Goal: Transaction & Acquisition: Purchase product/service

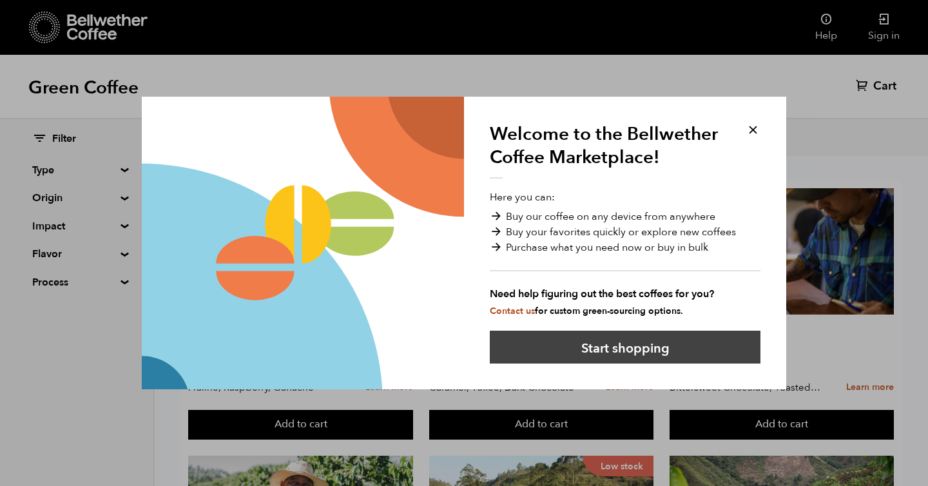
click at [597, 346] on button "Start shopping" at bounding box center [625, 346] width 271 height 33
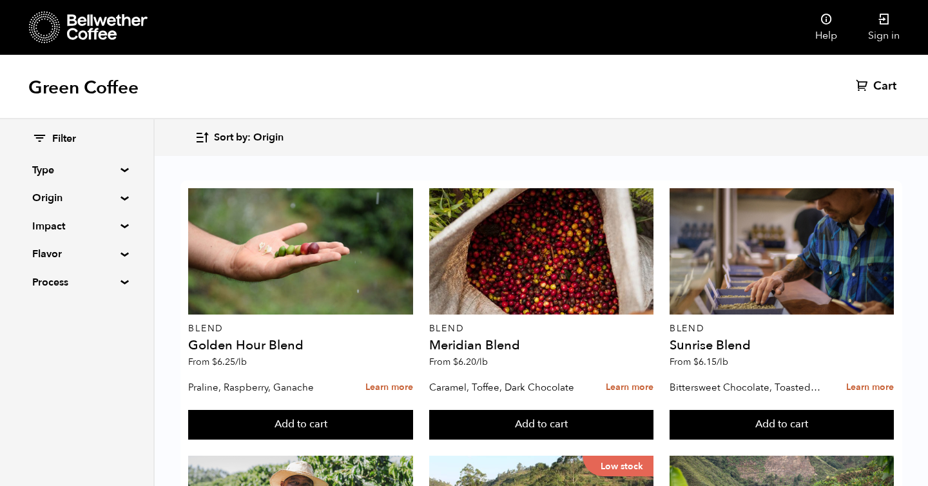
click at [74, 384] on div "Filter Type Blend Single Origin Decaf Seasonal Year Round Origin Blend Brazil B…" at bounding box center [77, 302] width 155 height 367
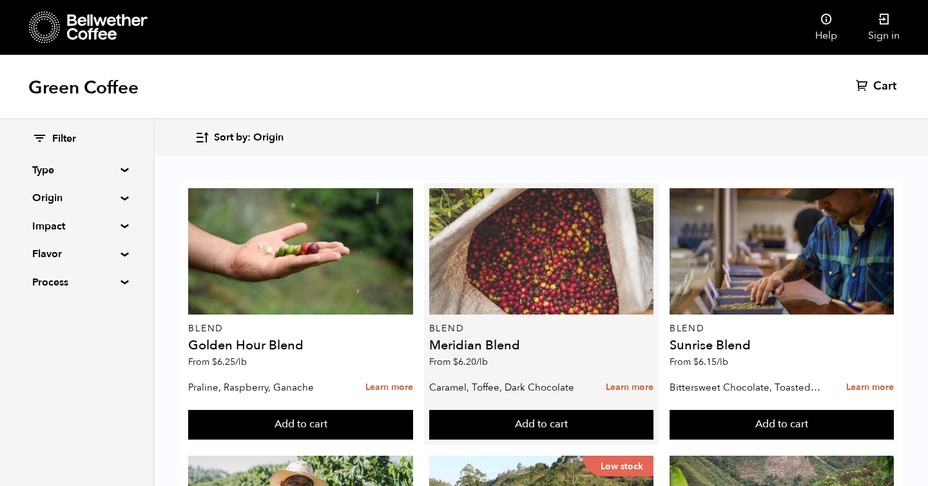
scroll to position [75, 0]
click at [548, 205] on div at bounding box center [541, 251] width 224 height 126
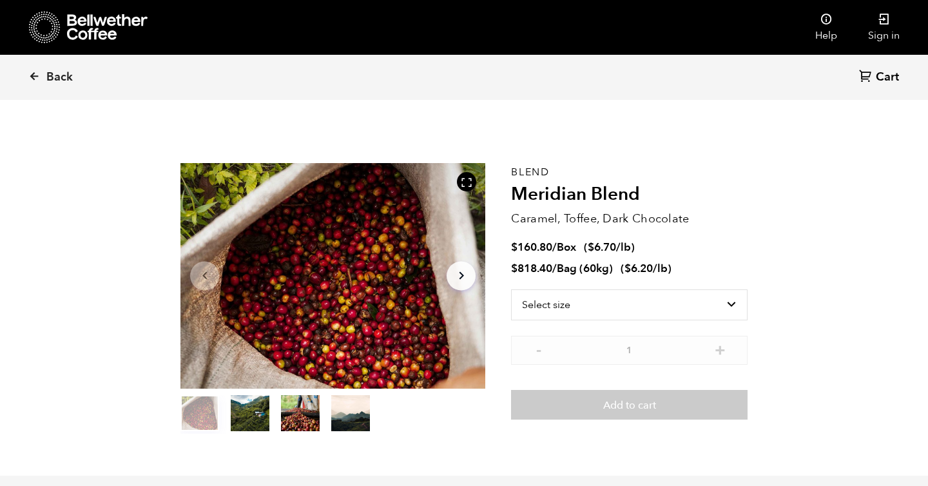
scroll to position [9, 0]
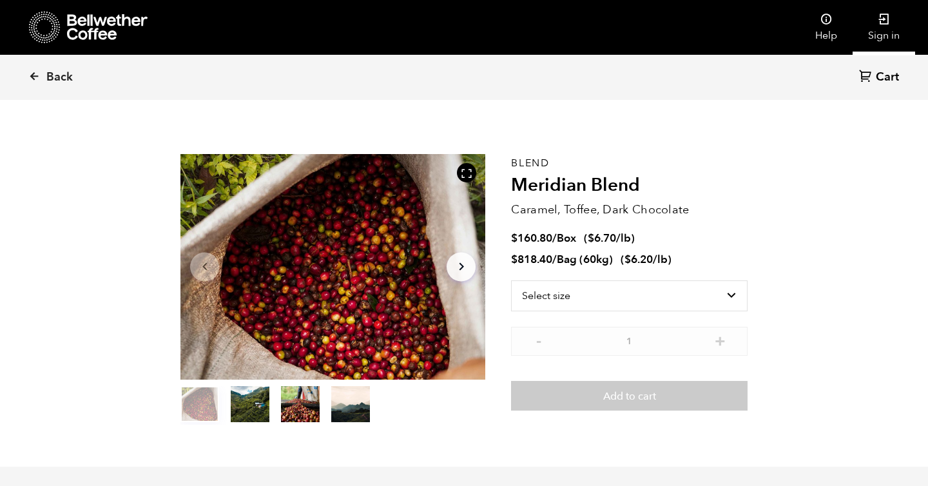
click at [879, 26] on link "Sign in" at bounding box center [883, 27] width 62 height 55
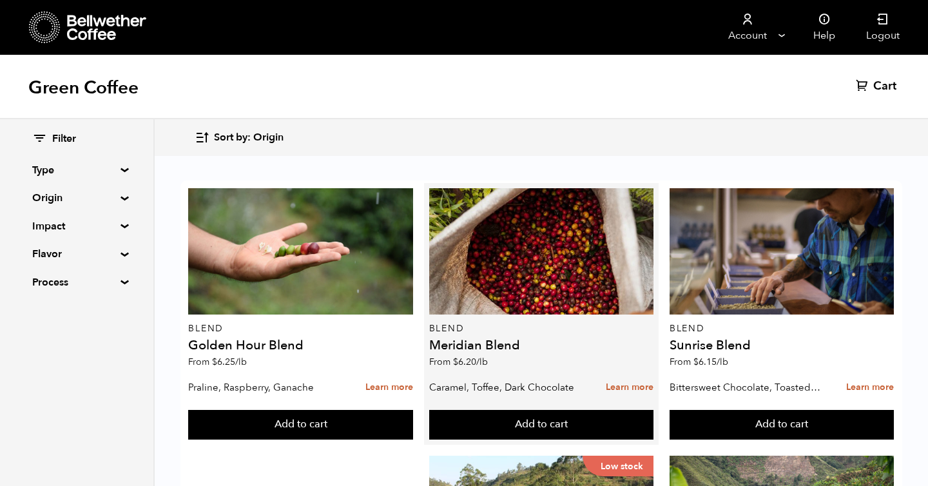
scroll to position [79, 0]
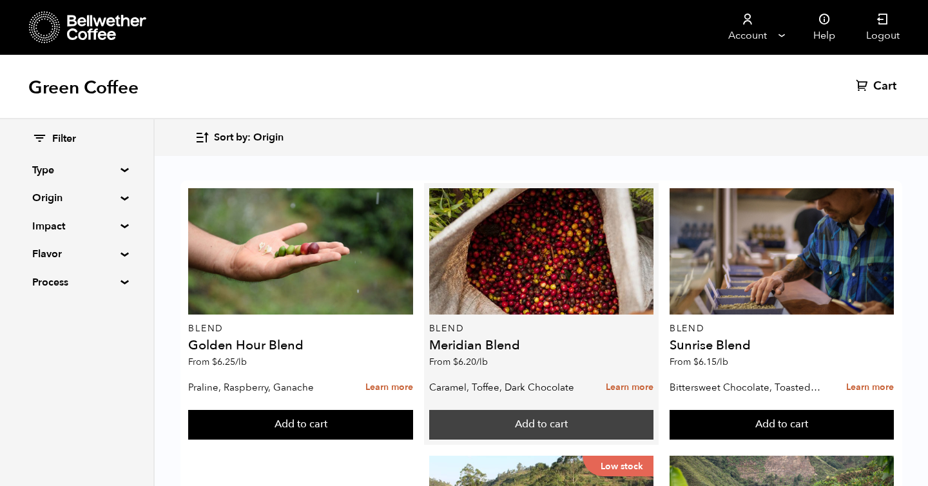
click at [529, 410] on button "Add to cart" at bounding box center [541, 425] width 224 height 30
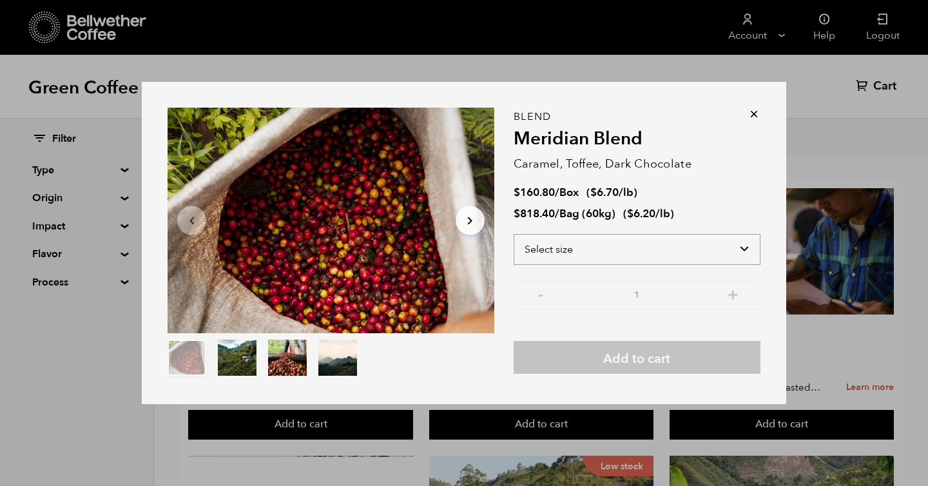
click at [693, 253] on select "Select size Bag (60kg) (132 lbs) Box (24 lbs)" at bounding box center [636, 249] width 247 height 31
select select "box"
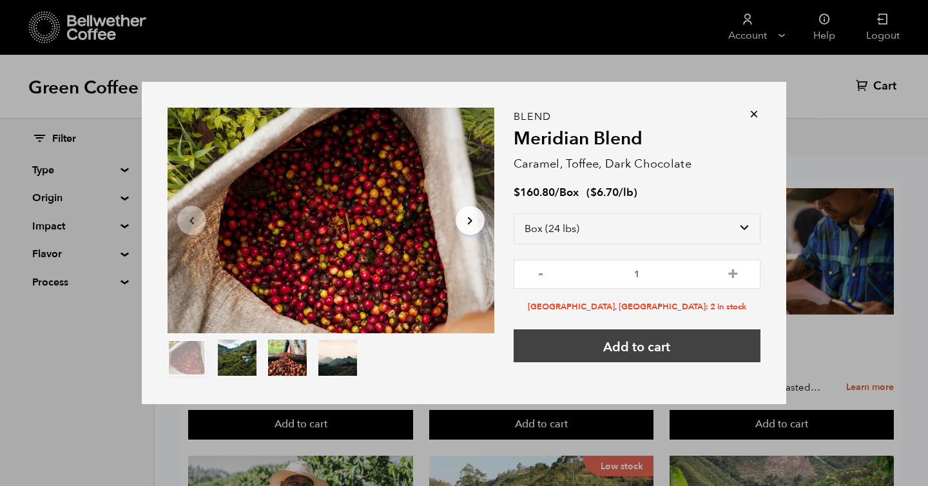
click at [650, 345] on button "Add to cart" at bounding box center [636, 345] width 247 height 33
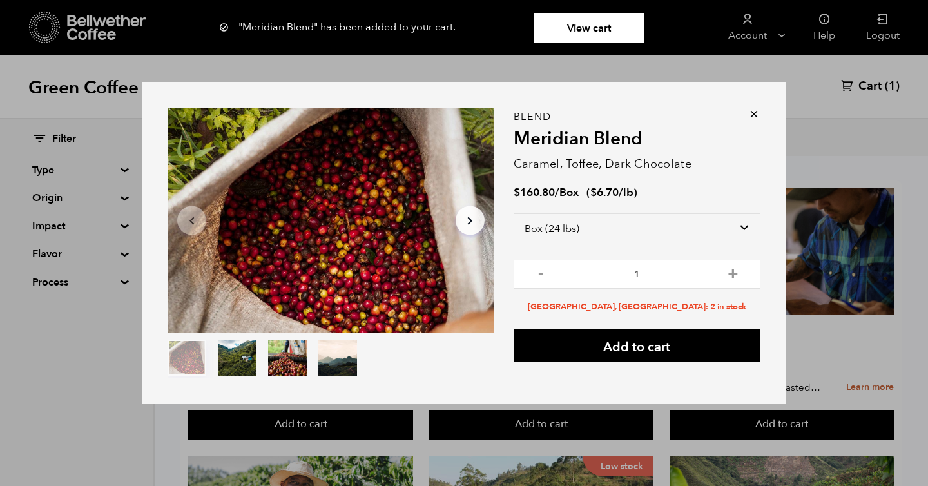
click at [752, 111] on icon at bounding box center [753, 114] width 13 height 13
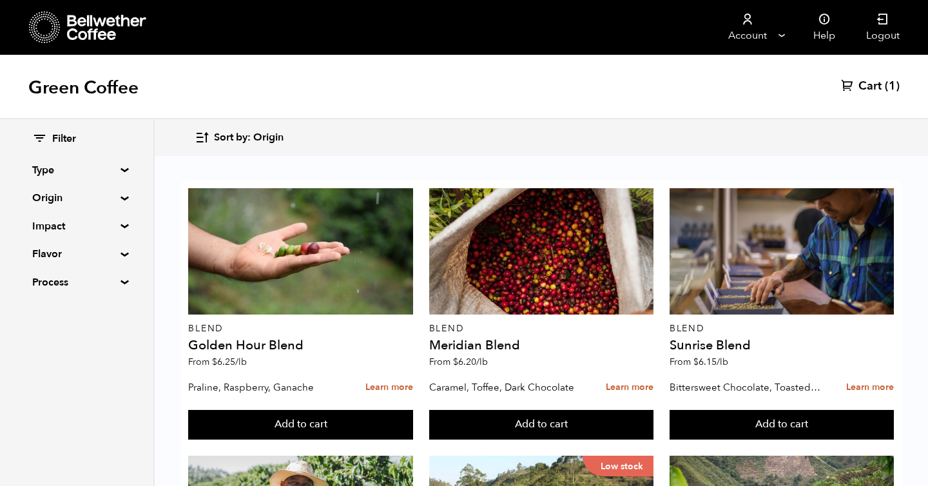
scroll to position [836, 0]
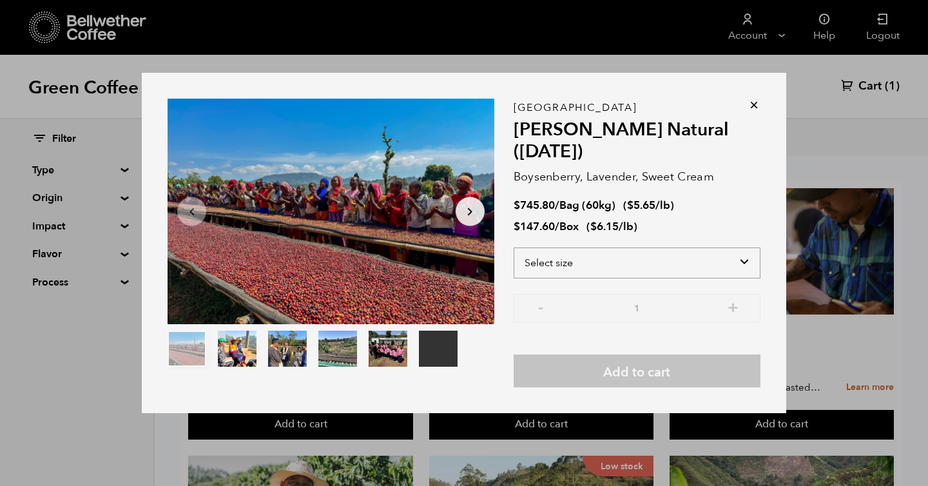
click at [745, 260] on select "Select size Bag (60kg) (132 lbs) Box (24 lbs)" at bounding box center [636, 262] width 247 height 31
select select "box"
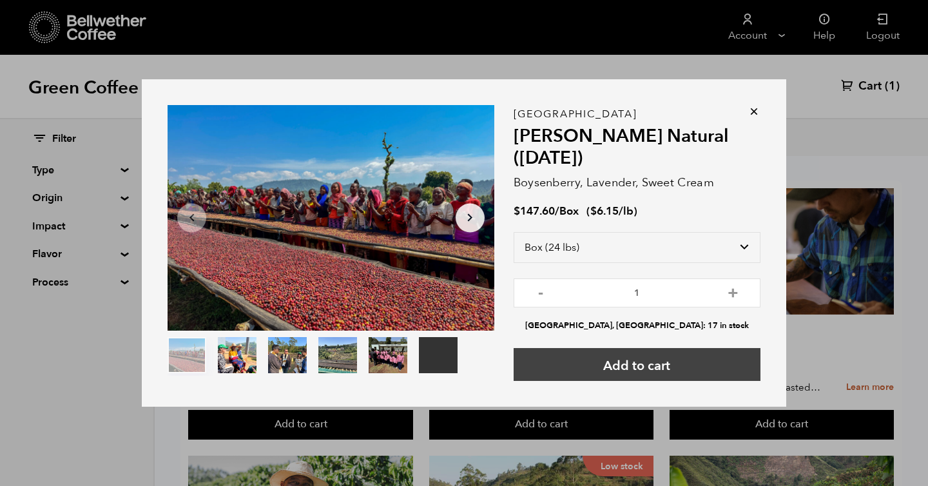
click at [624, 365] on button "Add to cart" at bounding box center [636, 364] width 247 height 33
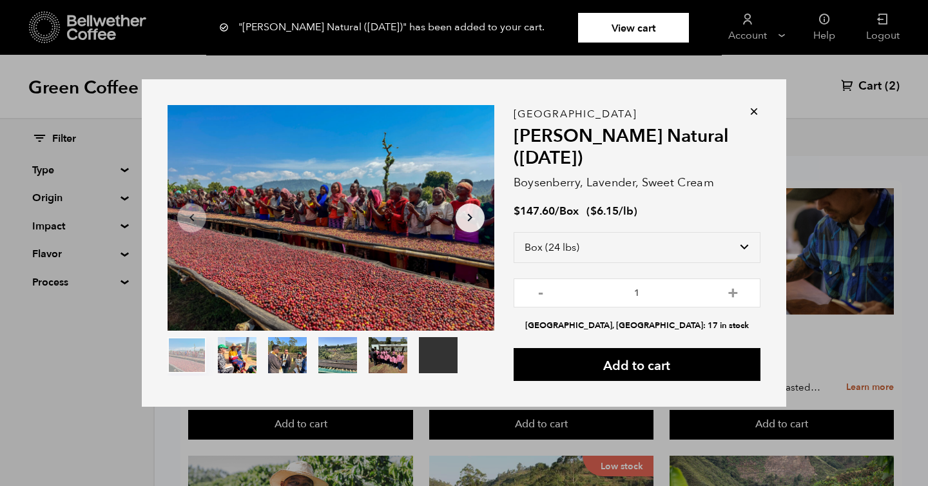
click at [752, 110] on icon at bounding box center [753, 111] width 13 height 13
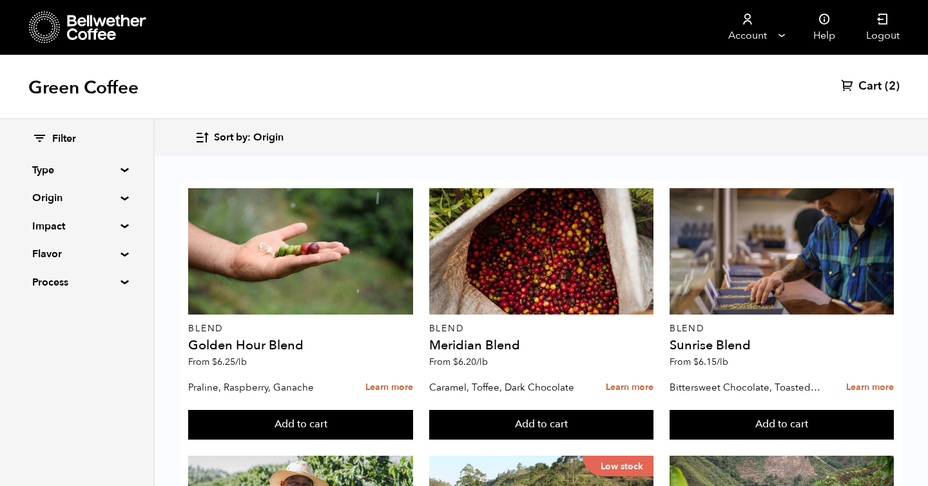
scroll to position [779, 0]
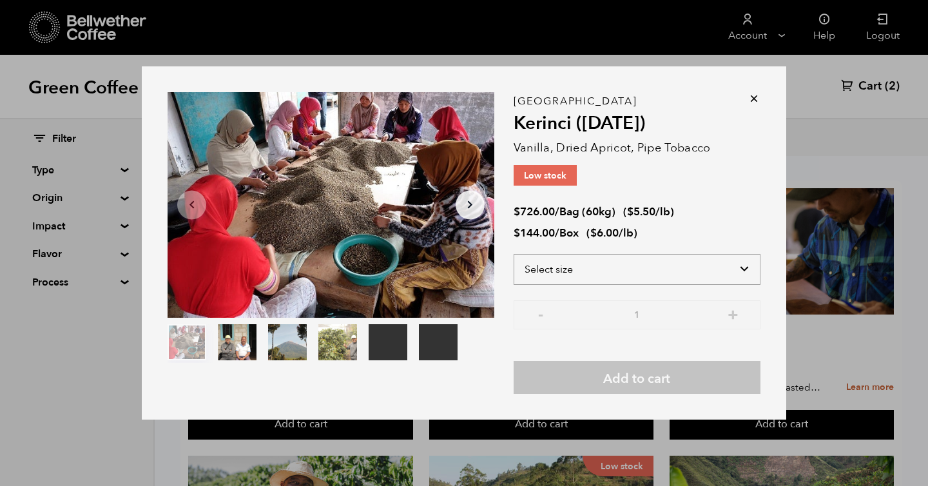
click at [703, 268] on select "Select size Bag (60kg) (132 lbs) Box (24 lbs)" at bounding box center [636, 269] width 247 height 31
select select "box"
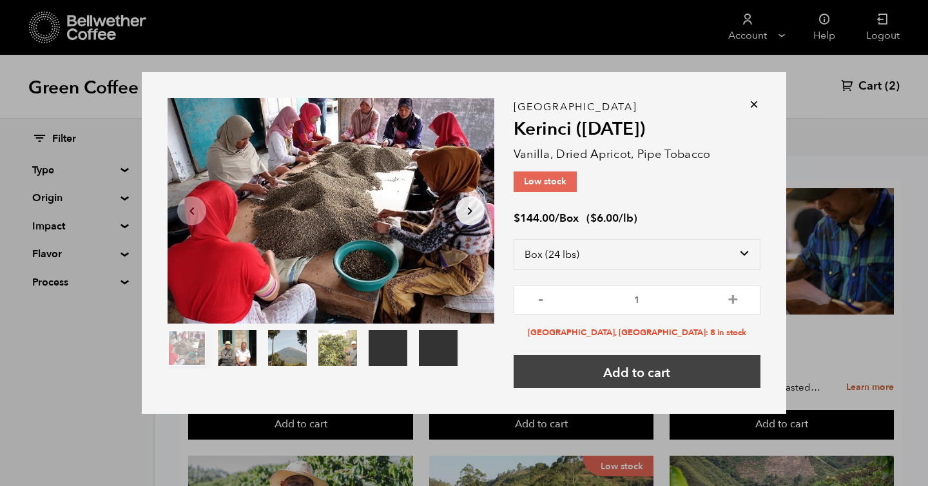
click at [667, 370] on button "Add to cart" at bounding box center [636, 371] width 247 height 33
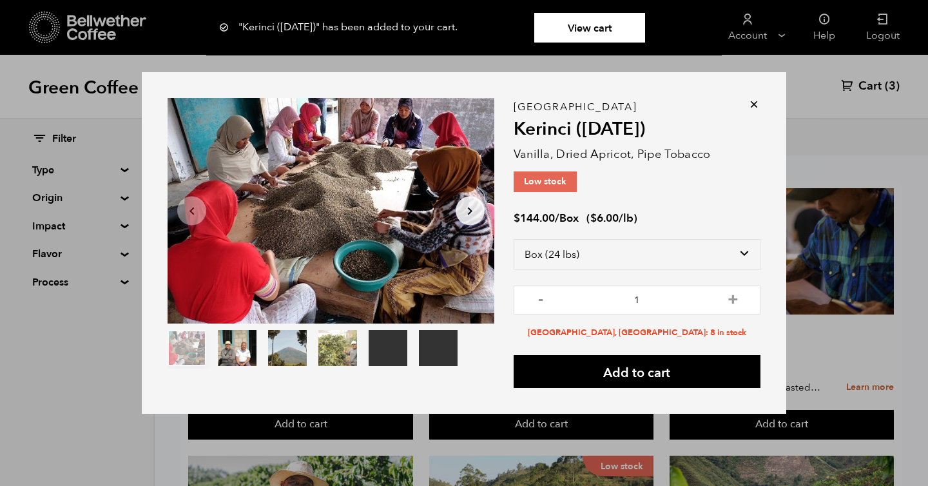
click at [750, 102] on icon at bounding box center [753, 104] width 13 height 13
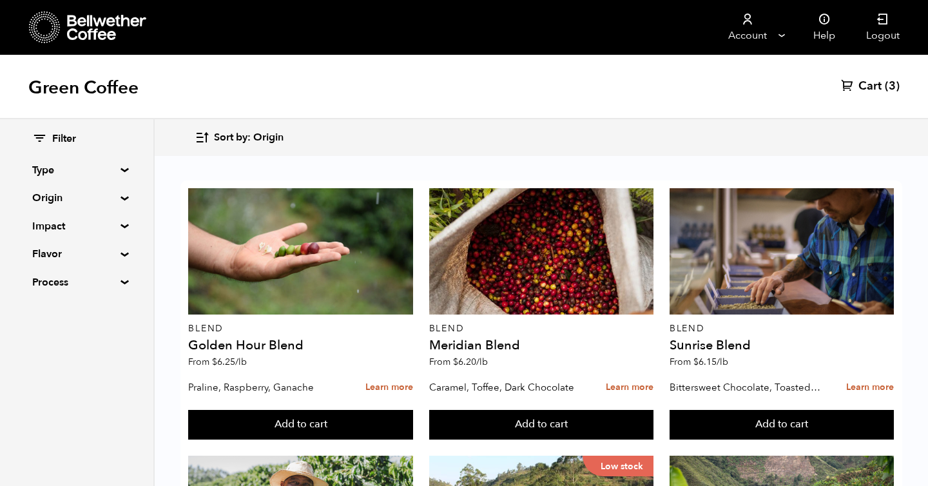
click at [873, 90] on span "Cart" at bounding box center [869, 86] width 23 height 15
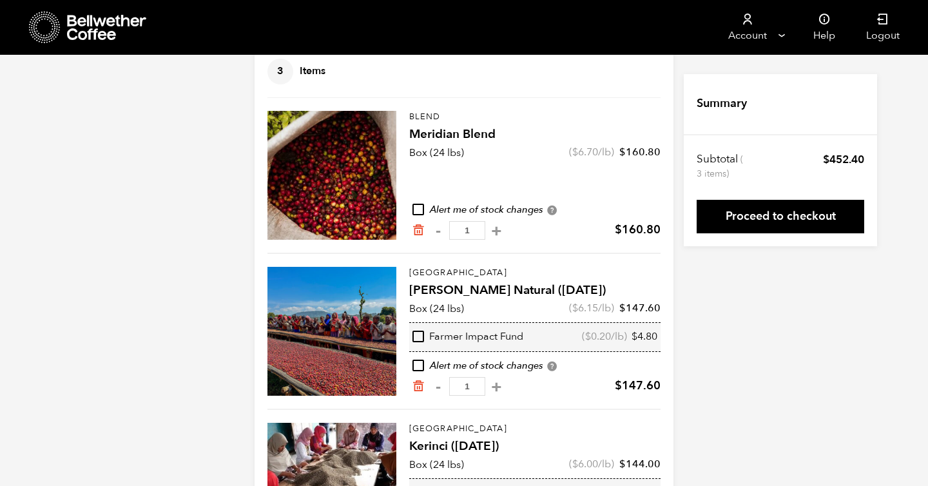
scroll to position [81, 0]
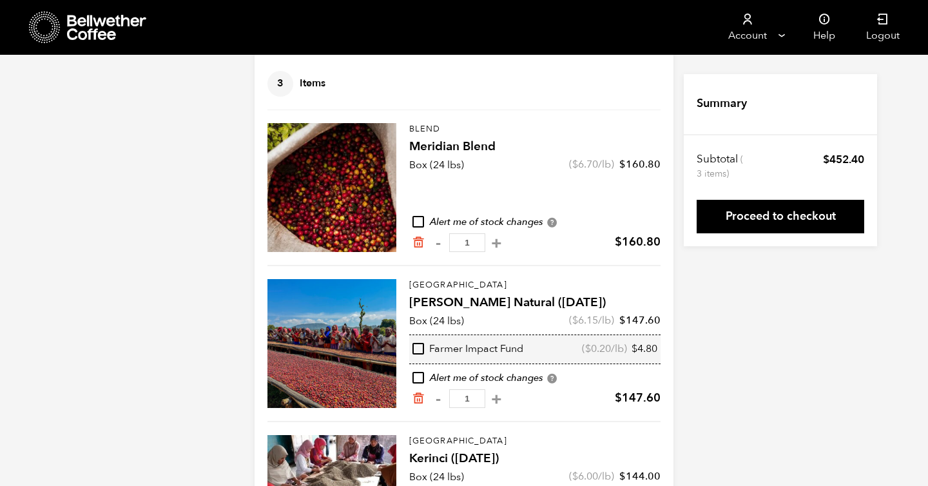
click at [186, 244] on div "Your Cart 3 Items Update cart 3 Items Blend Meridian Blend Box (24 lbs) ( $ 6.7…" at bounding box center [464, 285] width 928 height 584
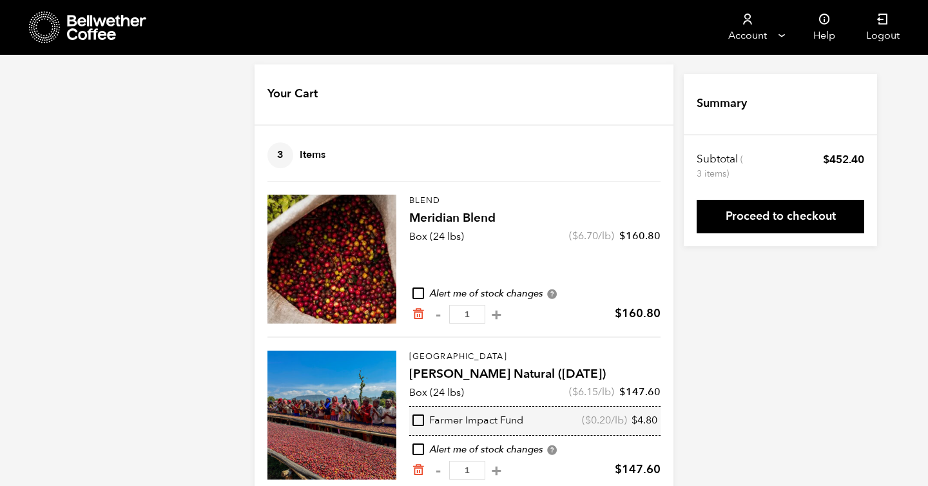
scroll to position [0, 0]
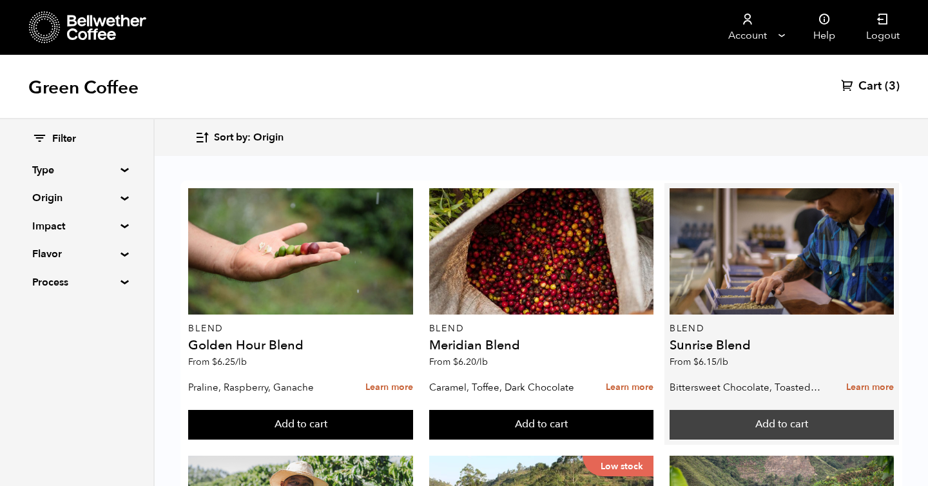
click at [769, 425] on button "Add to cart" at bounding box center [781, 425] width 224 height 30
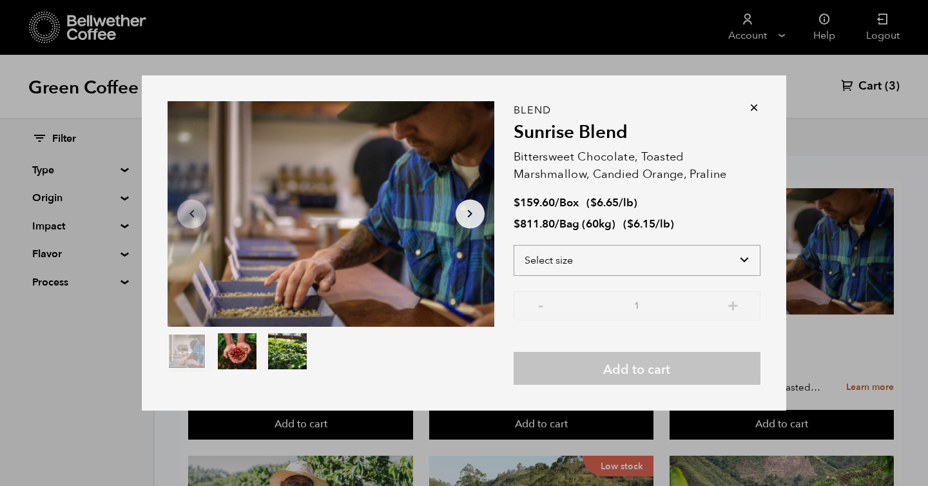
click at [623, 255] on select "Select size Bag (60kg) (132 lbs) Box (24 lbs)" at bounding box center [636, 260] width 247 height 31
select select "box"
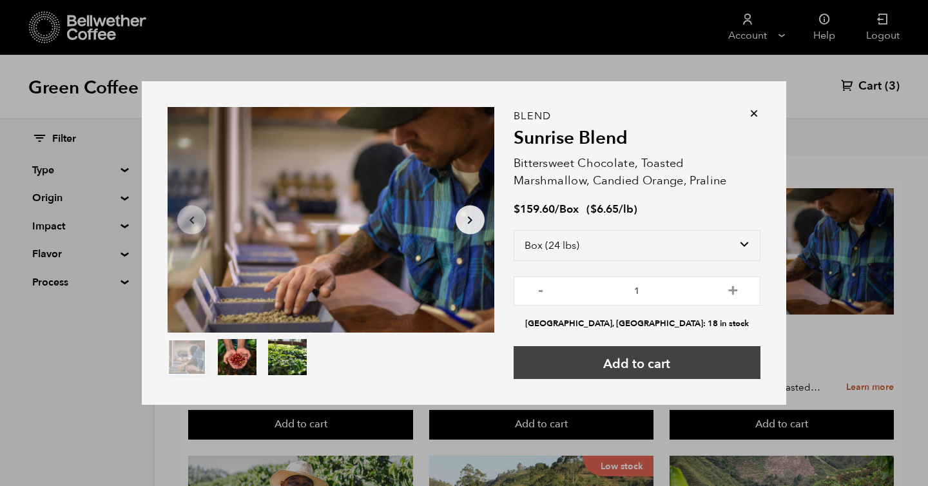
click at [619, 359] on button "Add to cart" at bounding box center [636, 362] width 247 height 33
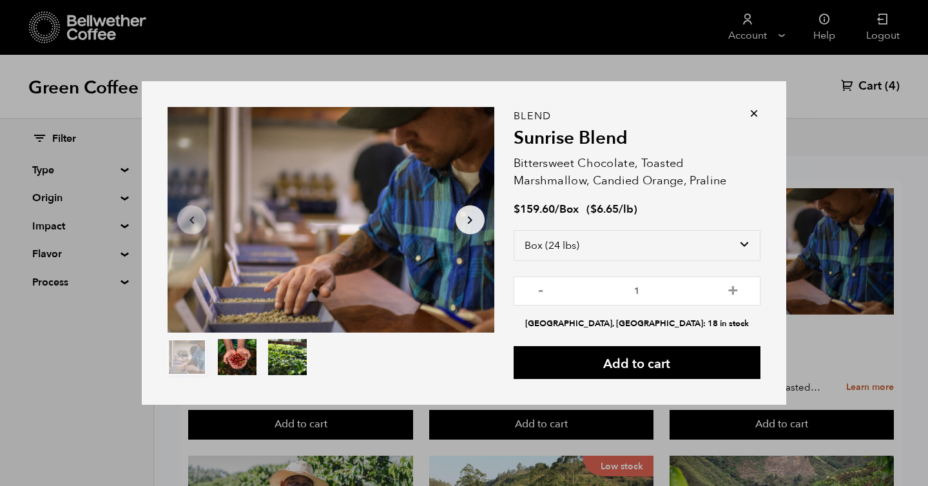
click at [580, 36] on div "Item 1 of 3 Arrow Left Arrow Right item 0 item 1 item 2 Item 1 of 3 "Sunrise Bl…" at bounding box center [464, 243] width 928 height 486
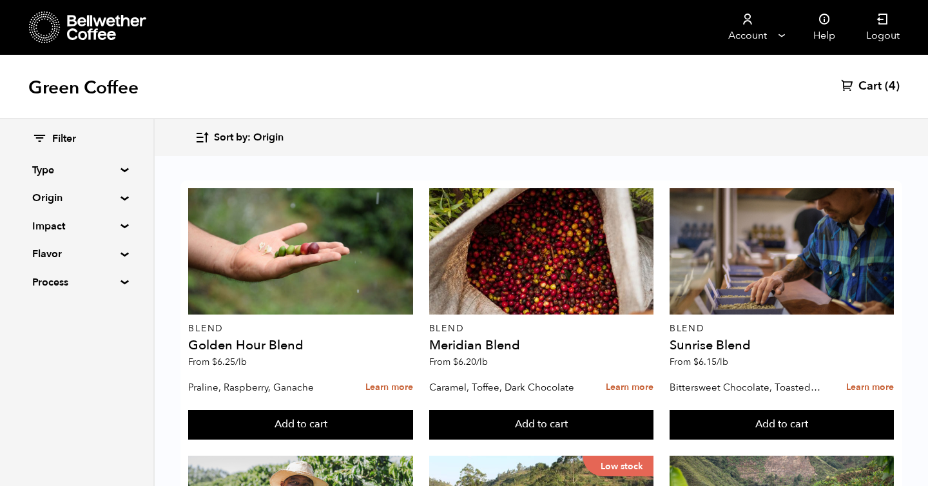
click at [875, 84] on span "Cart" at bounding box center [869, 86] width 23 height 15
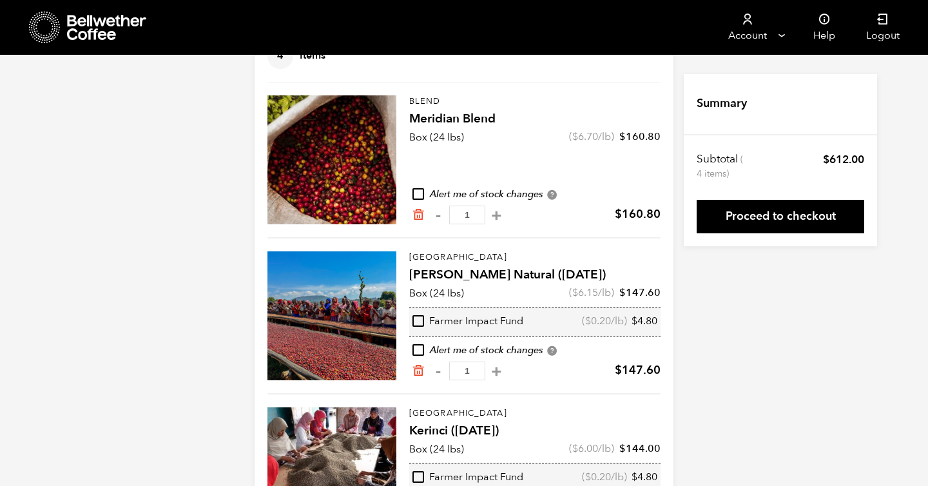
scroll to position [113, 0]
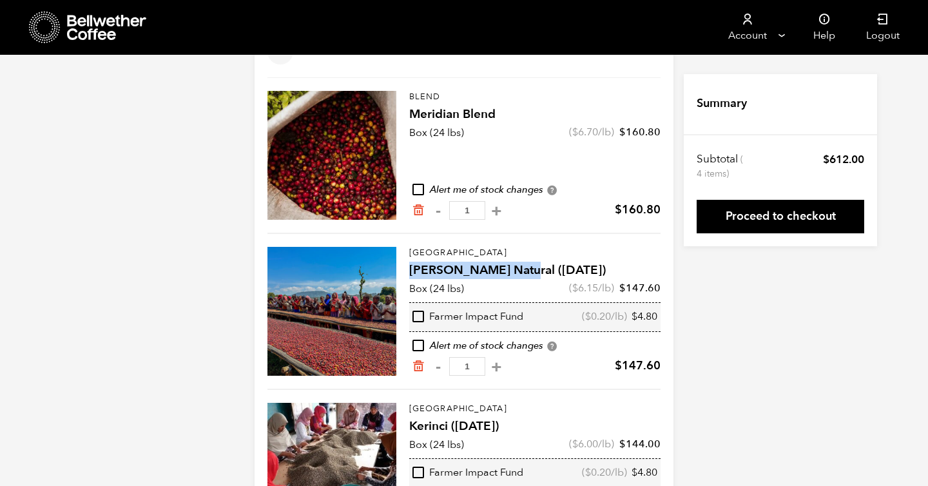
drag, startPoint x: 412, startPoint y: 269, endPoint x: 520, endPoint y: 266, distance: 108.3
click at [520, 266] on h4 "[PERSON_NAME] Natural ([DATE])" at bounding box center [534, 271] width 251 height 18
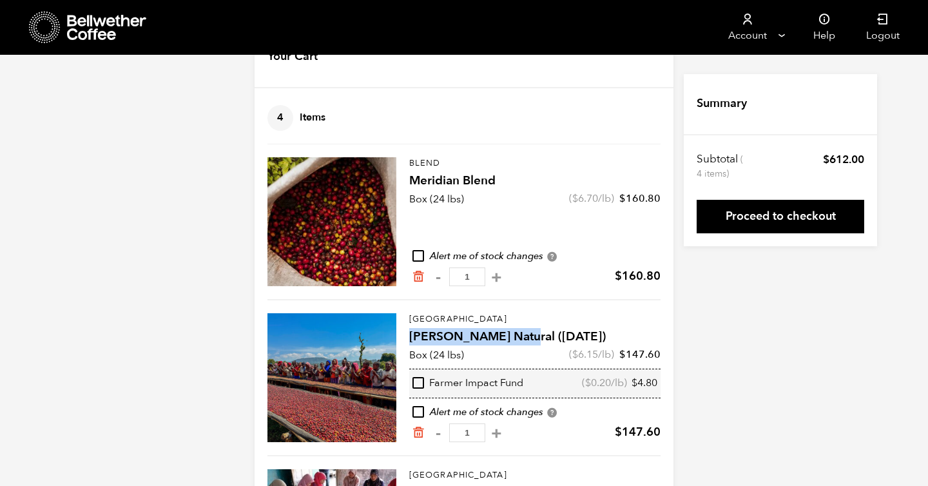
scroll to position [0, 0]
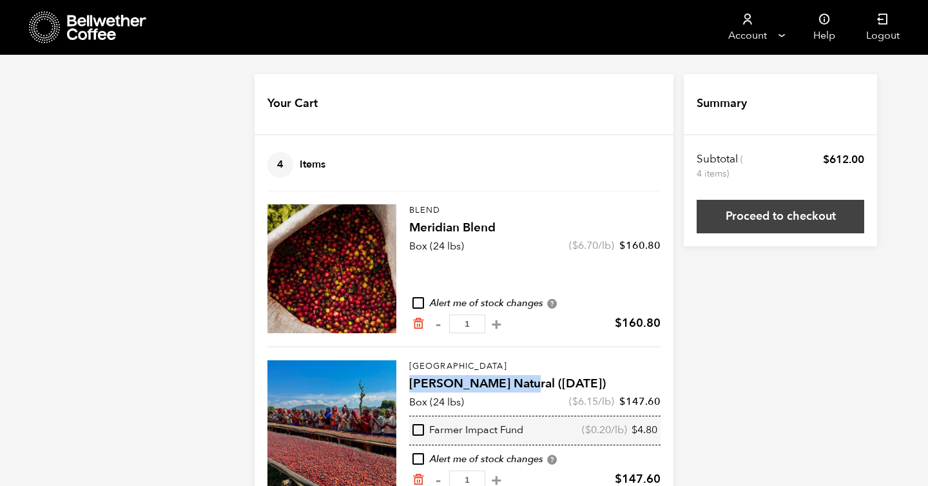
click at [771, 211] on link "Proceed to checkout" at bounding box center [779, 216] width 167 height 33
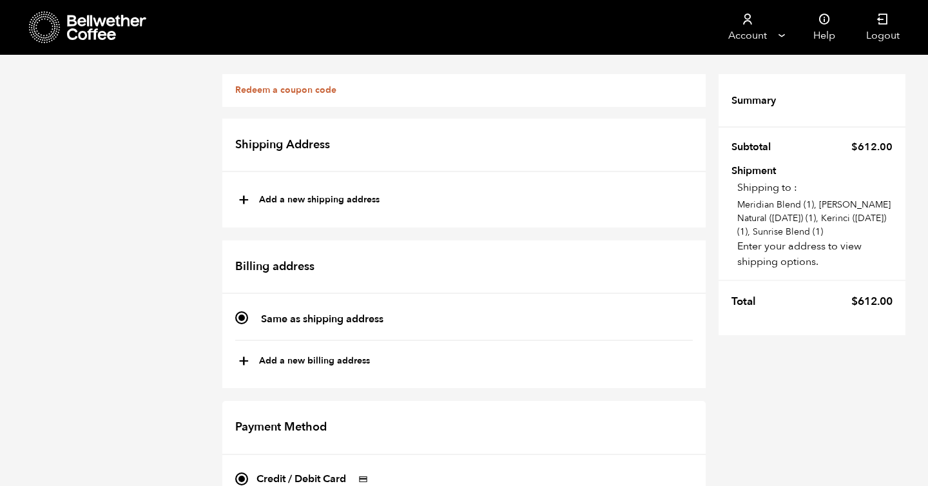
click at [283, 198] on button "+ Add a new shipping address" at bounding box center [308, 200] width 141 height 22
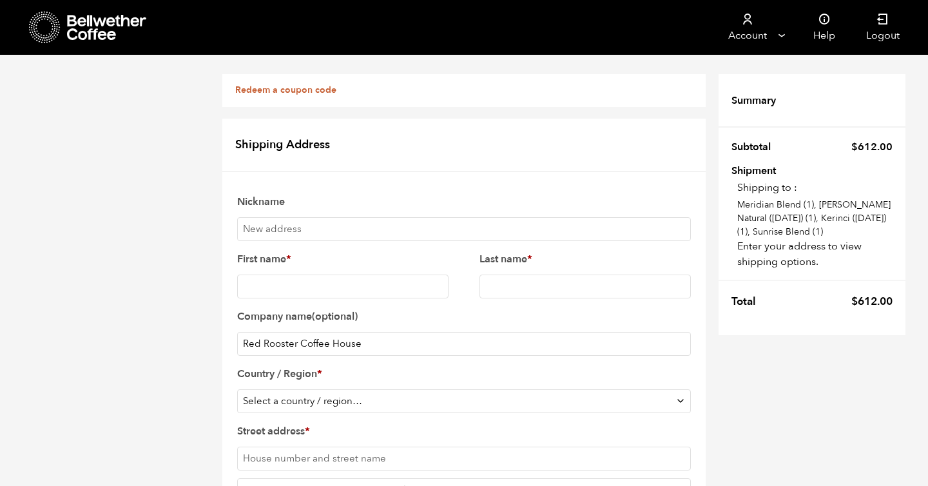
type input "New address"
click at [277, 229] on input "New address" at bounding box center [464, 229] width 454 height 24
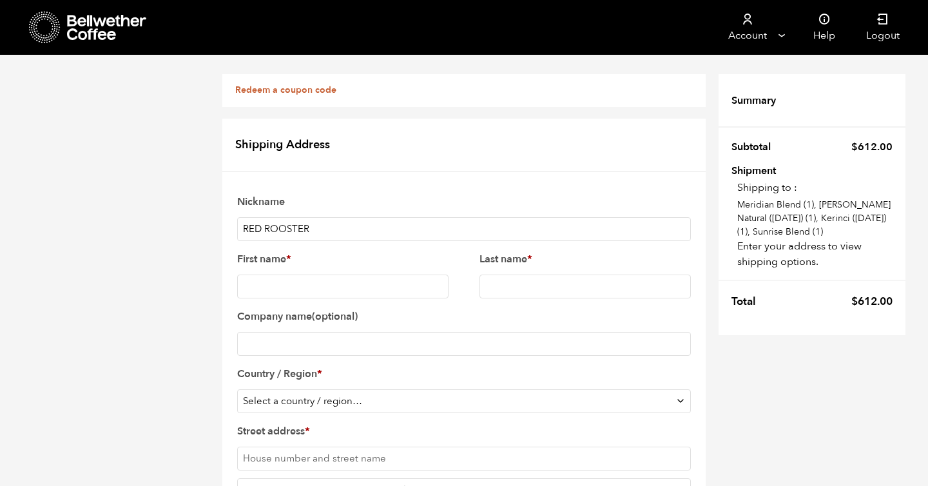
type input "RED ROOSTER"
click at [273, 290] on input "First name *" at bounding box center [342, 286] width 211 height 24
type input "DAN"
type input "CLEBERG"
select select "US"
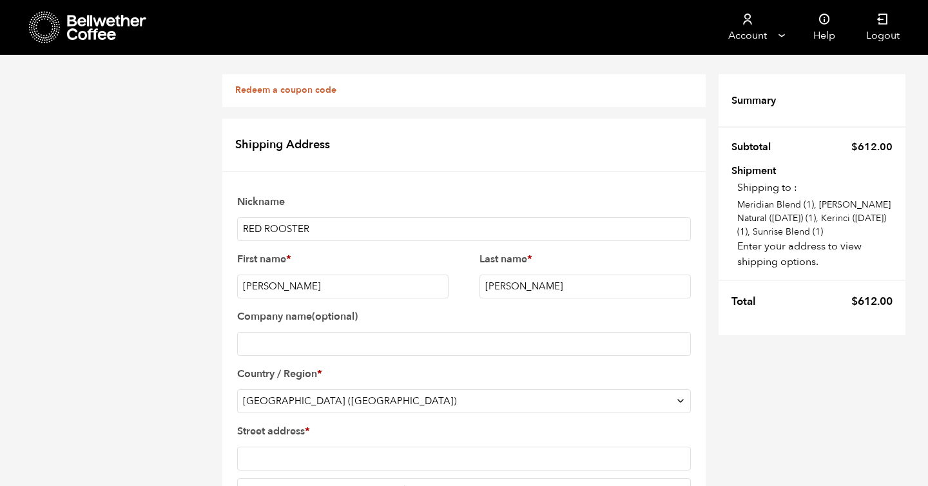
type input "218 S. Main St."
type input "Aberdeen"
type input "57401"
type input "6052281064"
select select "SD"
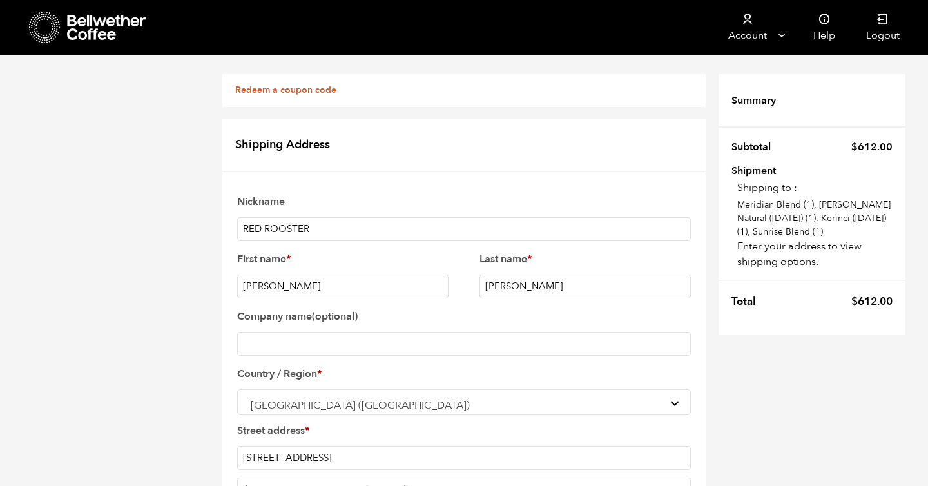
scroll to position [91, 0]
click at [295, 332] on input "Company name (optional)" at bounding box center [464, 344] width 454 height 24
type input "Red Rooster Coffee House"
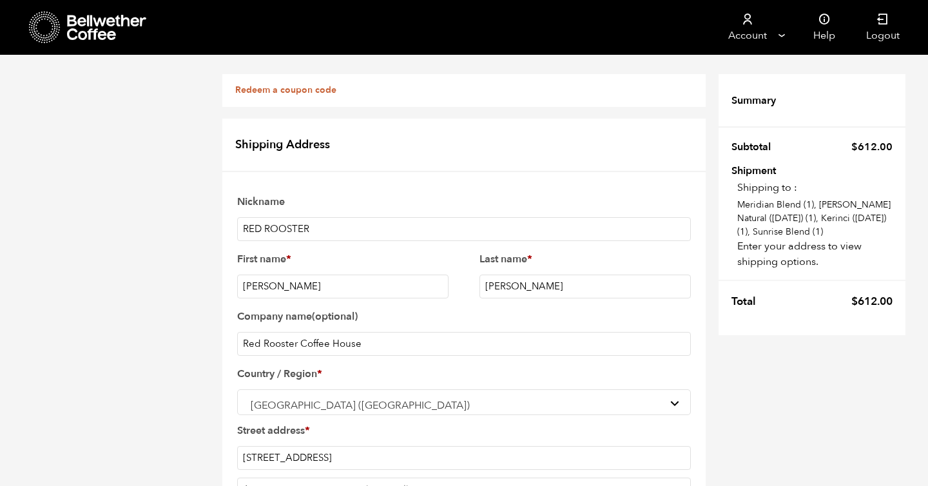
type input "[EMAIL_ADDRESS][DOMAIN_NAME]"
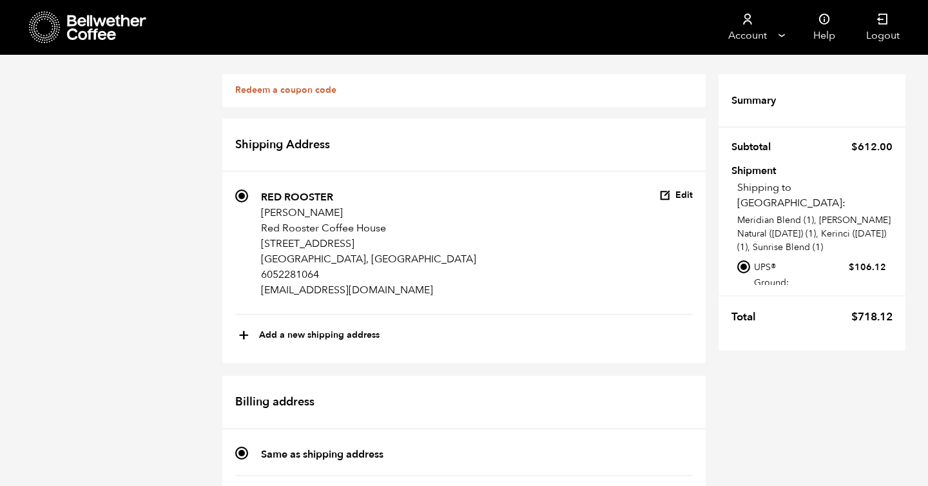
scroll to position [432, 0]
checkbox input "true"
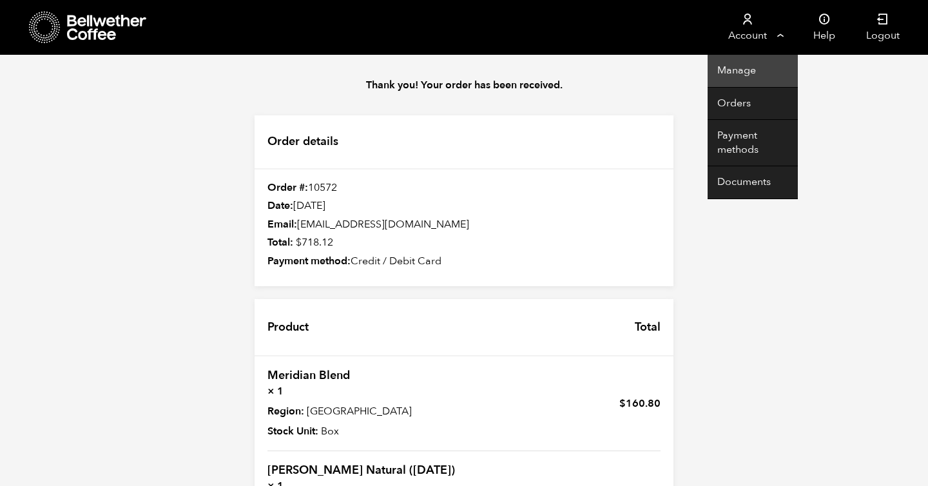
click at [738, 74] on link "Manage" at bounding box center [752, 71] width 90 height 33
